Goal: Use online tool/utility: Utilize a website feature to perform a specific function

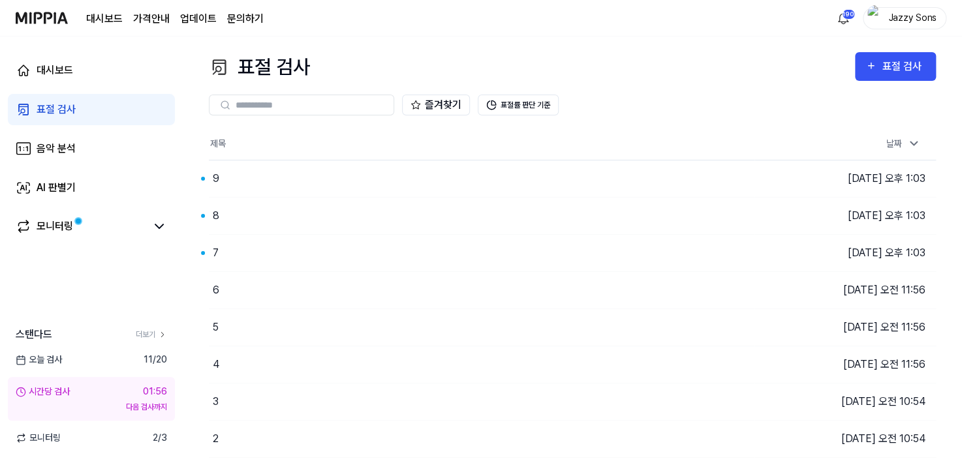
click at [99, 115] on link "표절 검사" at bounding box center [91, 109] width 167 height 31
click at [213, 262] on div "7" at bounding box center [426, 253] width 434 height 37
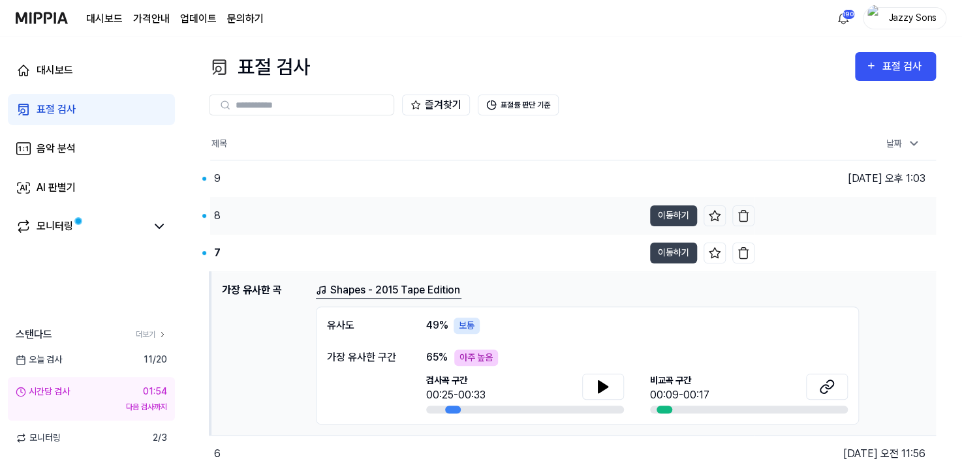
click at [241, 233] on div "8" at bounding box center [426, 216] width 433 height 37
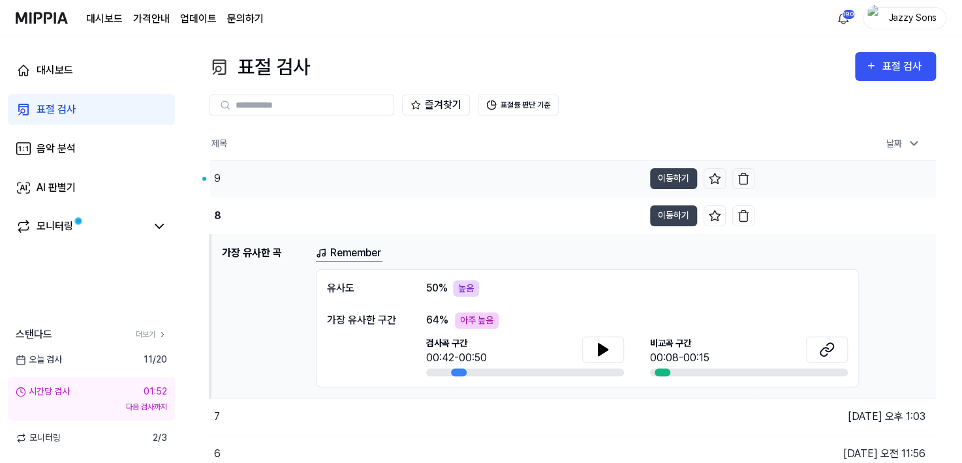
click at [258, 182] on div "9" at bounding box center [426, 178] width 433 height 37
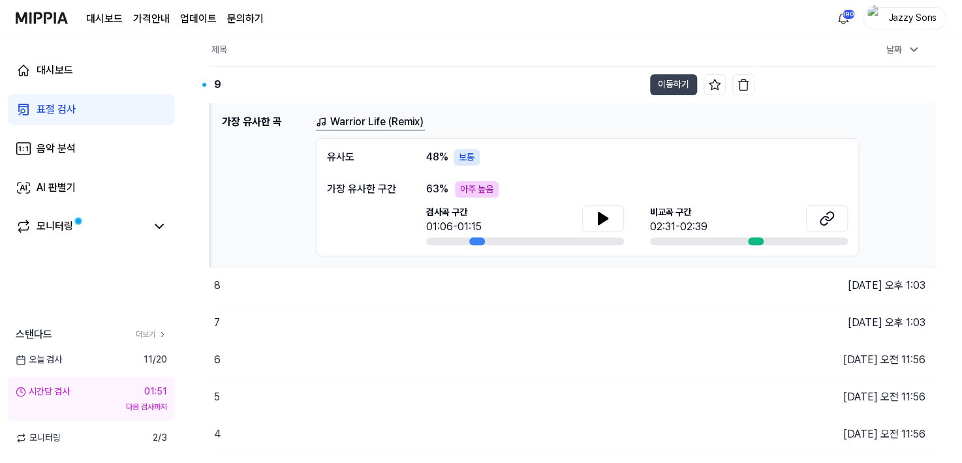
scroll to position [196, 0]
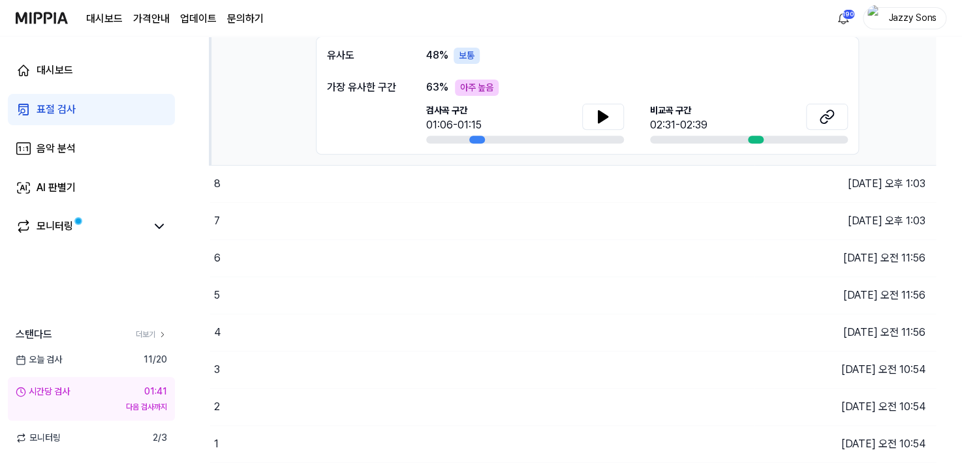
click at [82, 104] on link "표절 검사" at bounding box center [91, 109] width 167 height 31
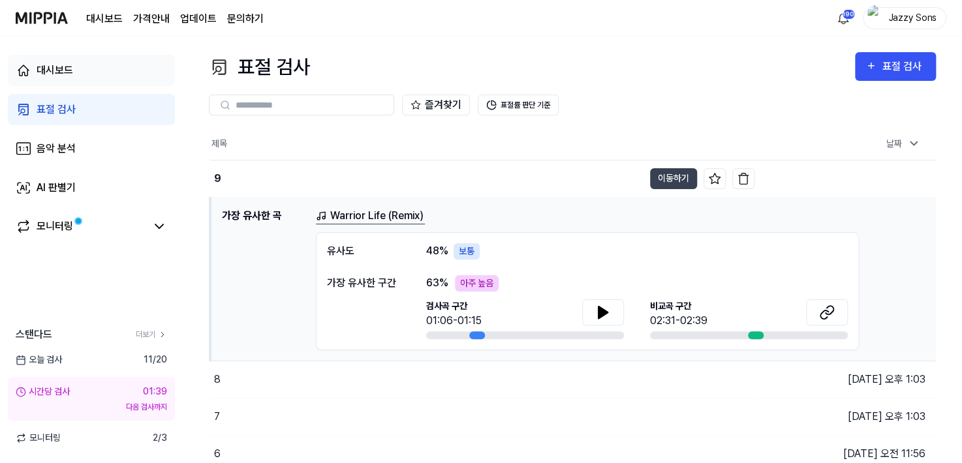
click at [67, 67] on div "대시보드" at bounding box center [55, 71] width 37 height 16
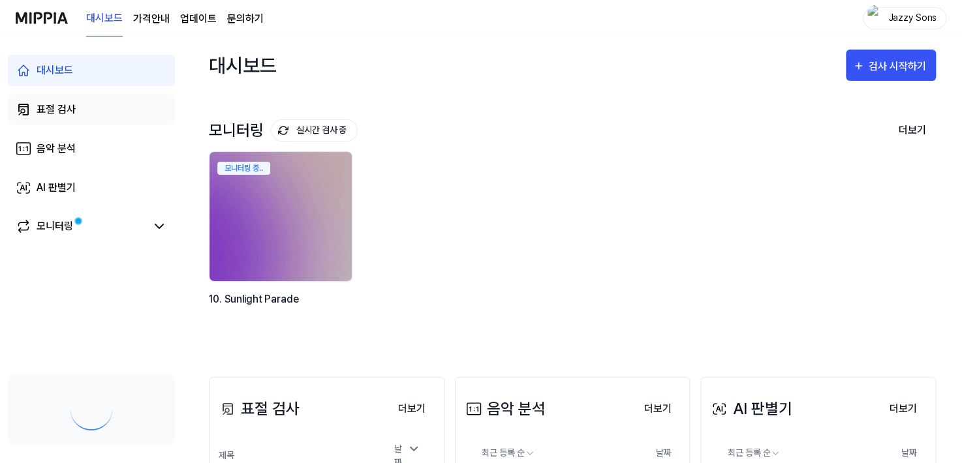
click at [75, 119] on link "표절 검사" at bounding box center [91, 109] width 167 height 31
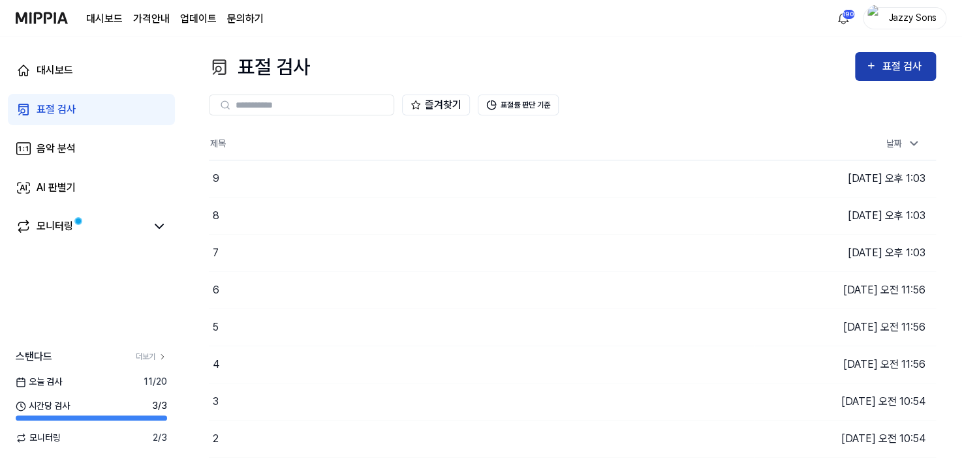
click at [862, 76] on button "표절 검사" at bounding box center [895, 66] width 81 height 29
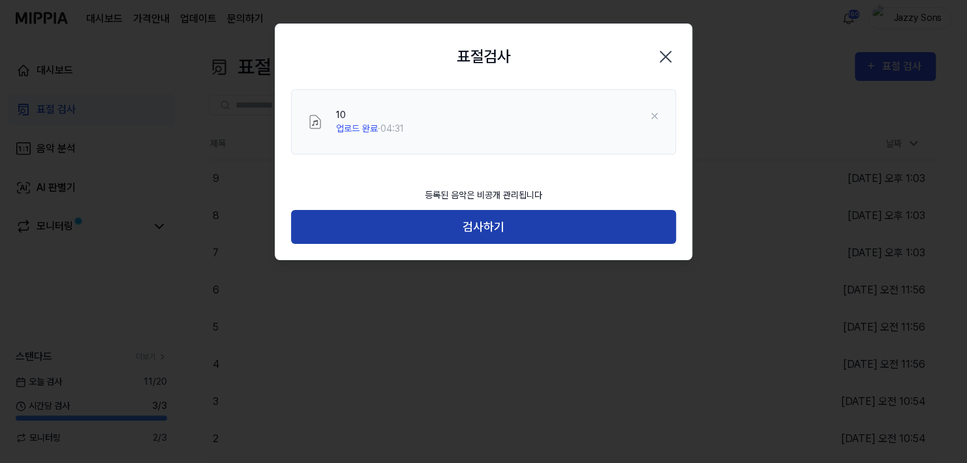
click at [482, 234] on button "검사하기" at bounding box center [483, 227] width 385 height 35
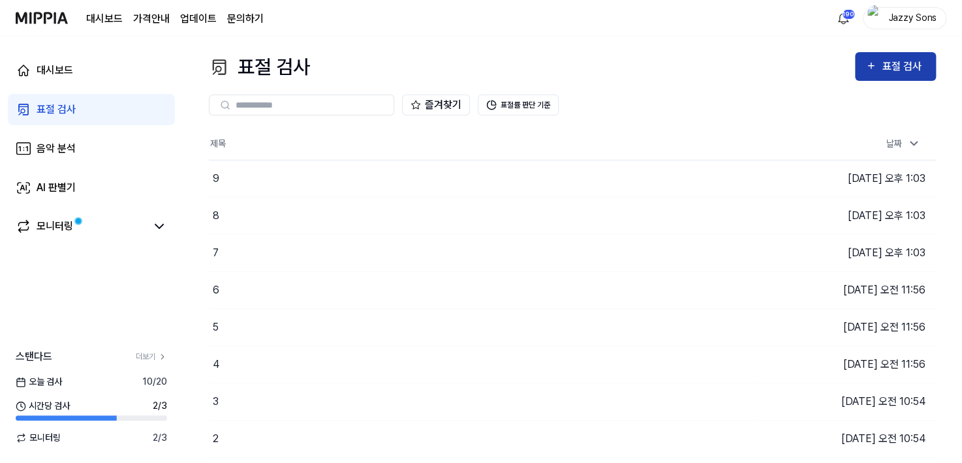
click at [907, 61] on div "표절 검사" at bounding box center [903, 66] width 44 height 17
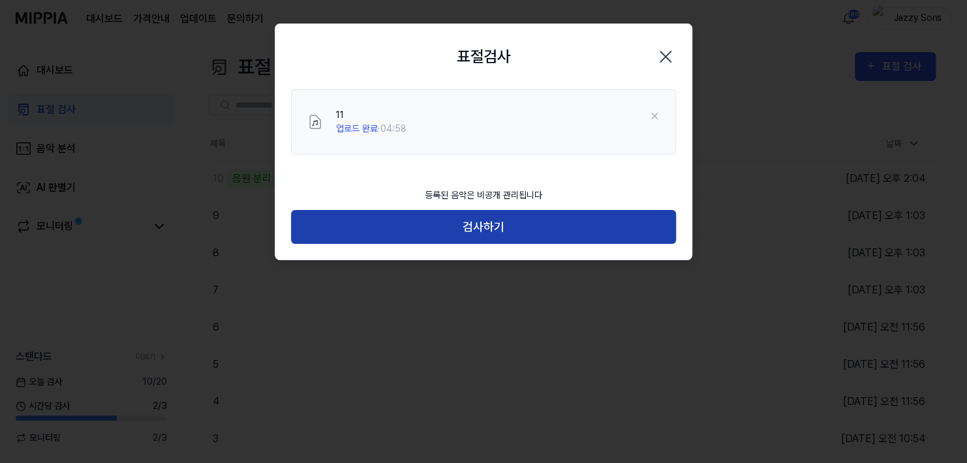
click at [481, 236] on button "검사하기" at bounding box center [483, 227] width 385 height 35
click at [531, 230] on button "검사하기" at bounding box center [483, 227] width 385 height 35
click at [491, 225] on button "검사하기" at bounding box center [483, 227] width 385 height 35
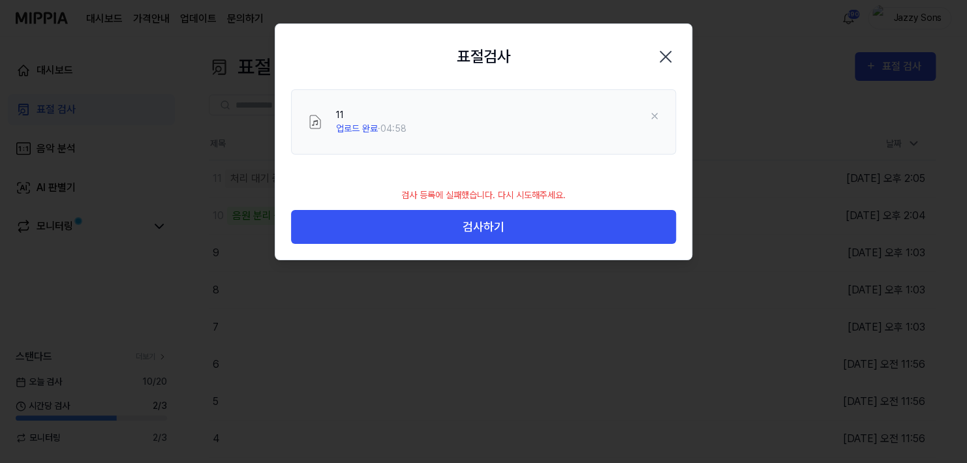
click at [672, 55] on icon "button" at bounding box center [665, 56] width 21 height 21
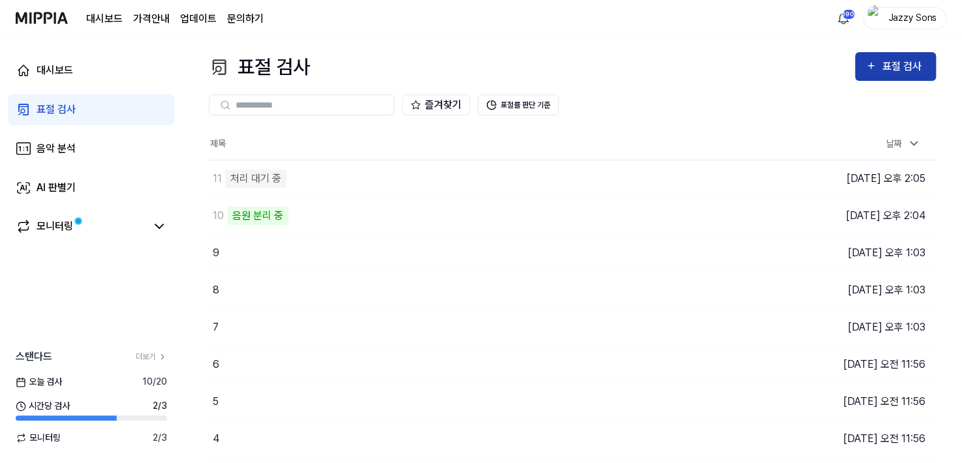
click at [909, 73] on div "표절 검사" at bounding box center [903, 66] width 44 height 17
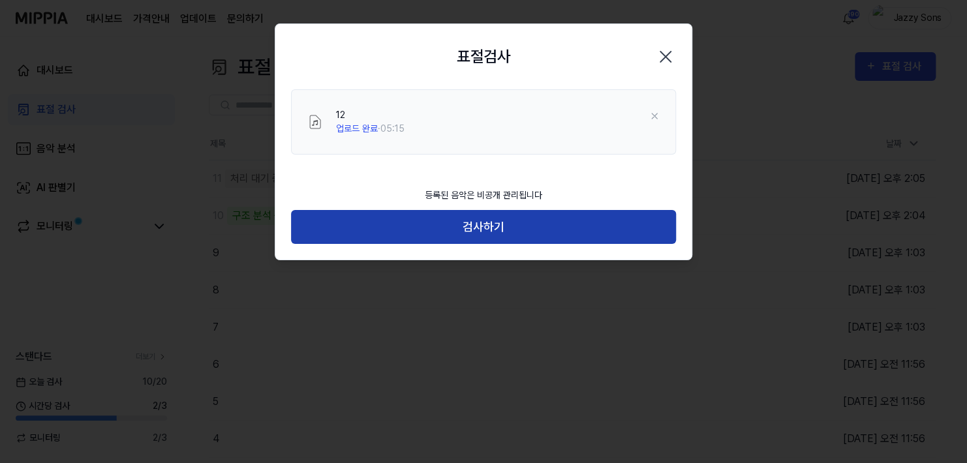
click at [496, 231] on button "검사하기" at bounding box center [483, 227] width 385 height 35
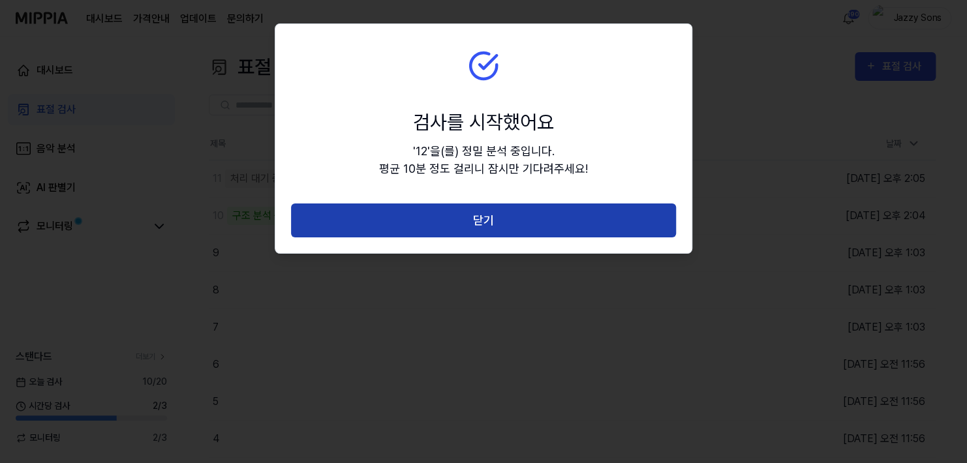
click at [505, 228] on button "닫기" at bounding box center [483, 221] width 385 height 35
